Goal: Task Accomplishment & Management: Use online tool/utility

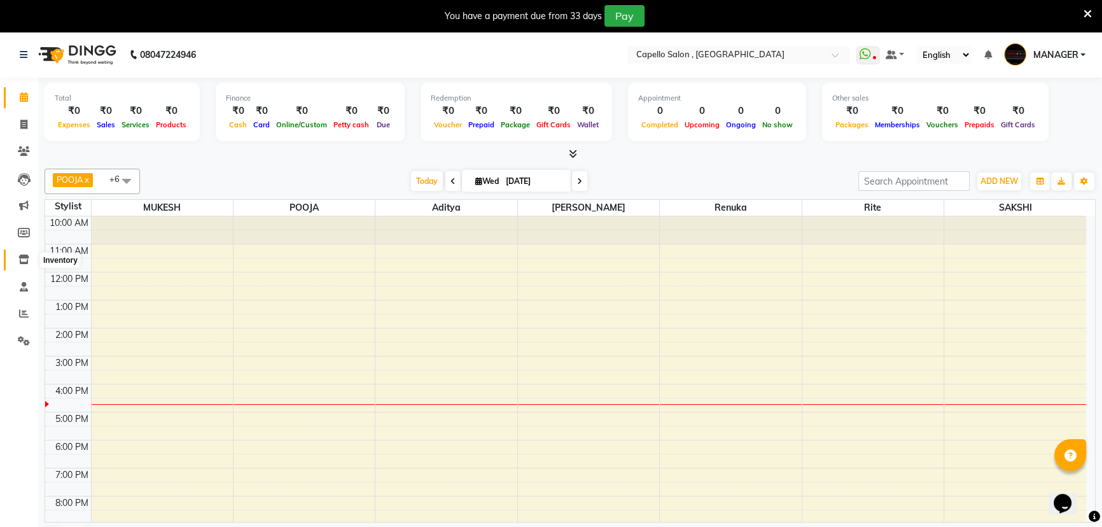
click at [22, 258] on icon at bounding box center [23, 260] width 11 height 10
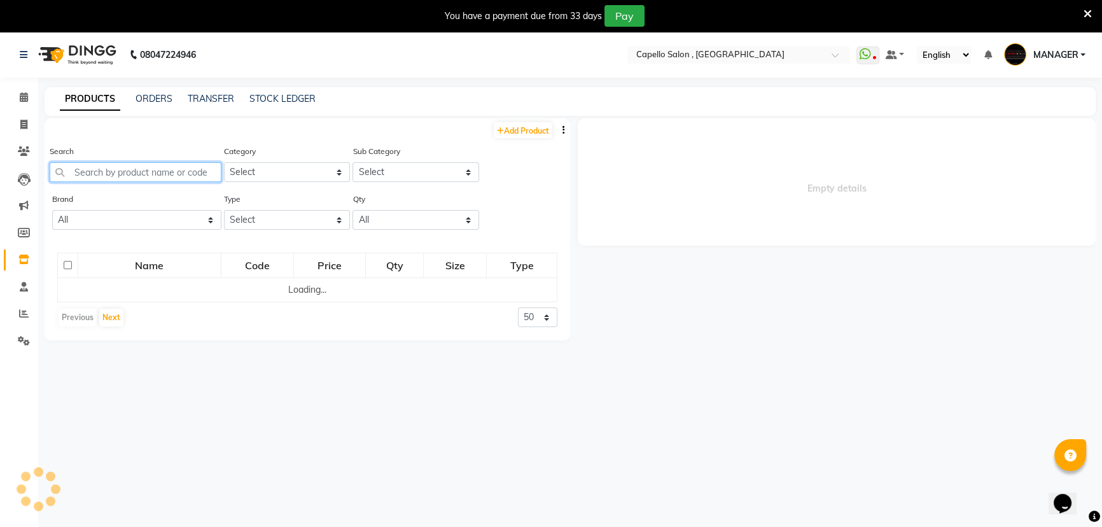
select select
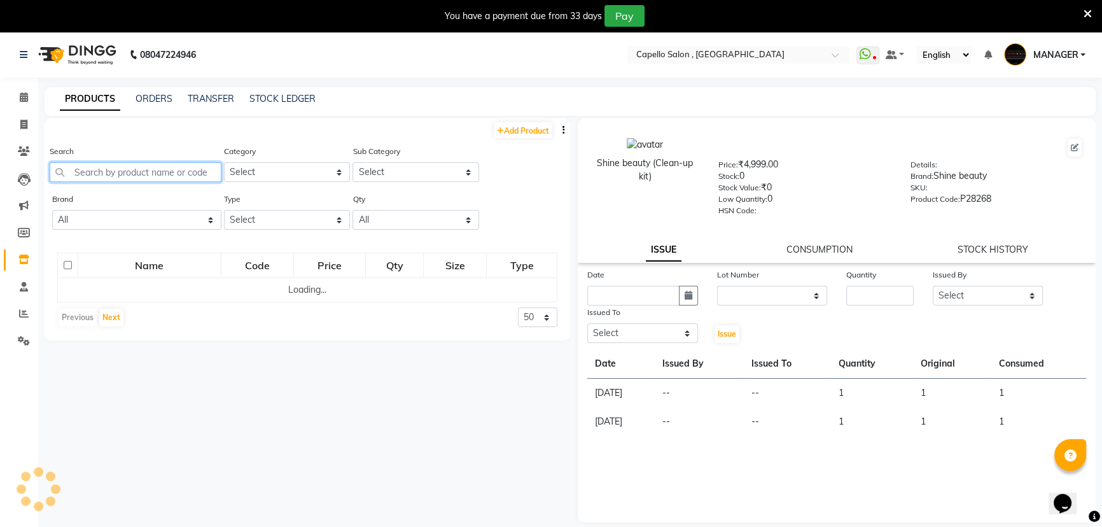
click at [120, 165] on input "text" at bounding box center [136, 172] width 172 height 20
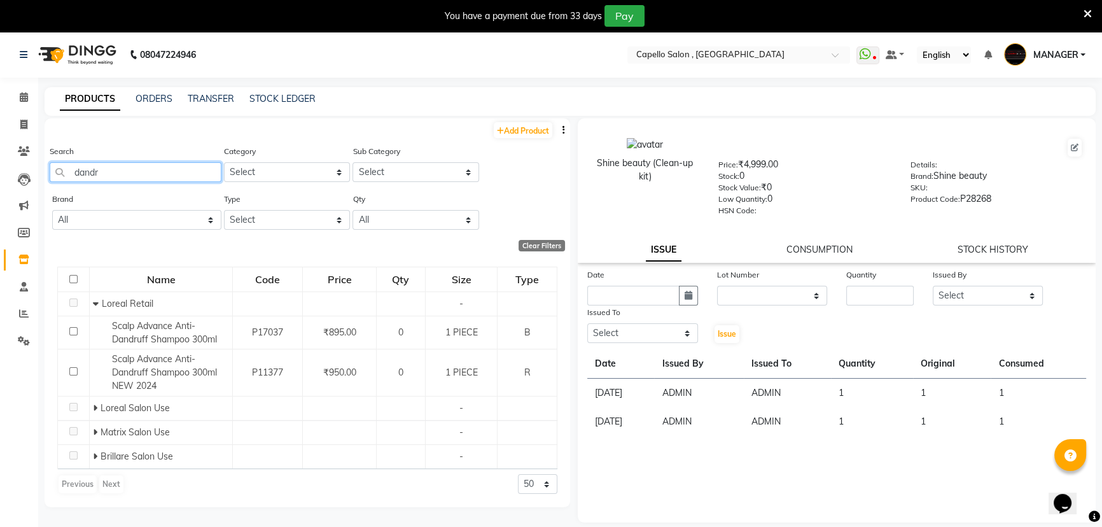
type input "dandru"
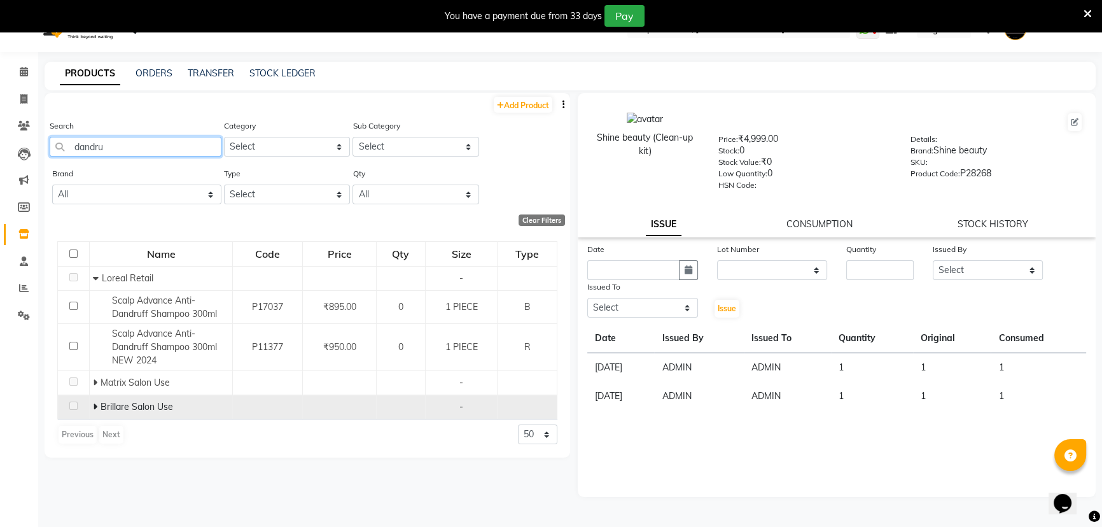
scroll to position [39, 0]
